Goal: Task Accomplishment & Management: Manage account settings

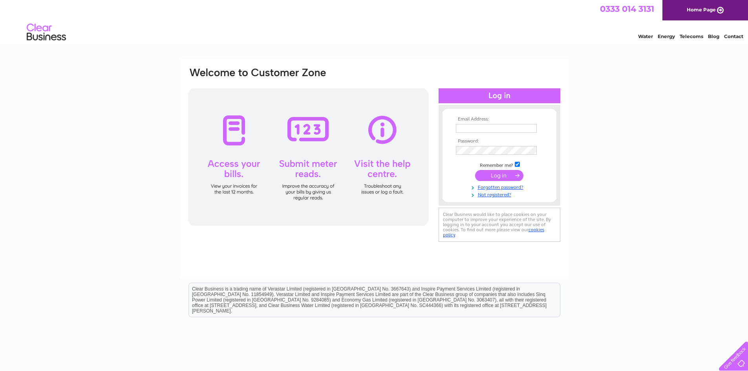
type input "davidtodd@kwuk.com"
click at [488, 179] on input "submit" at bounding box center [499, 175] width 48 height 11
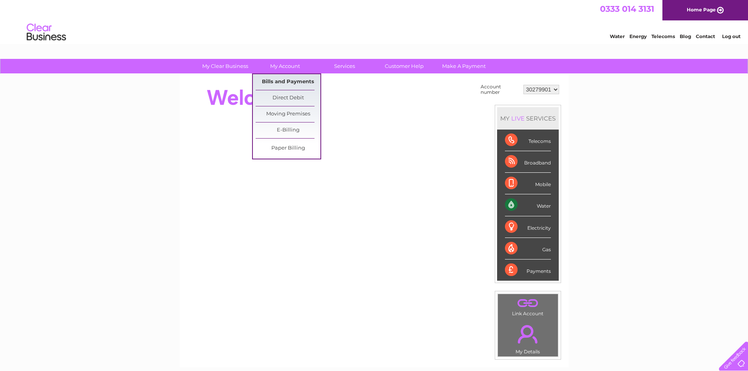
click at [284, 85] on link "Bills and Payments" at bounding box center [288, 82] width 65 height 16
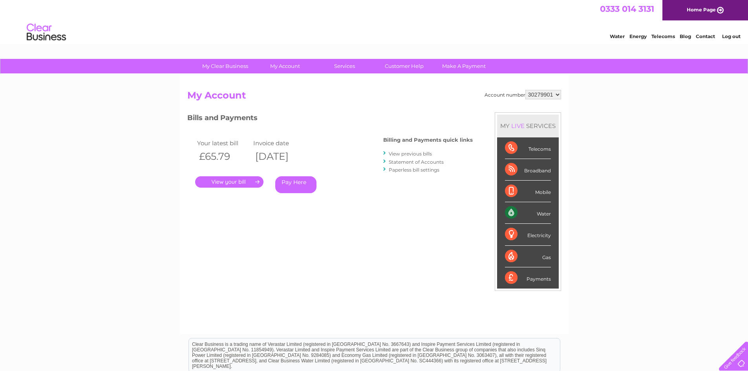
click at [241, 183] on link "." at bounding box center [229, 181] width 68 height 11
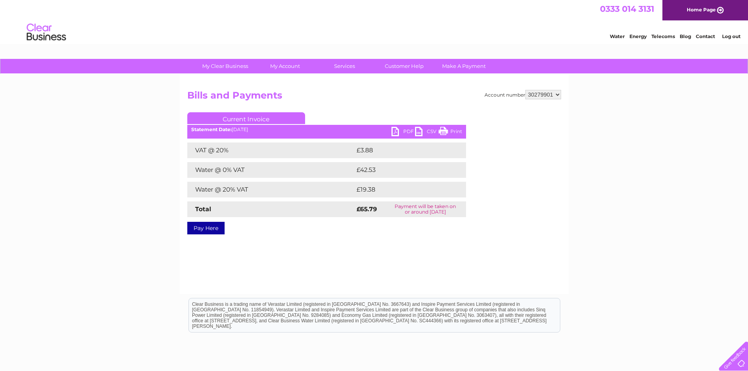
click at [443, 129] on link "Print" at bounding box center [451, 132] width 24 height 11
